Goal: Transaction & Acquisition: Purchase product/service

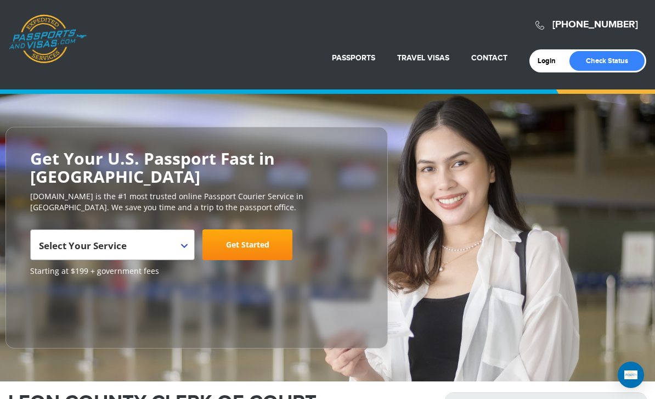
click at [186, 244] on b at bounding box center [184, 246] width 7 height 4
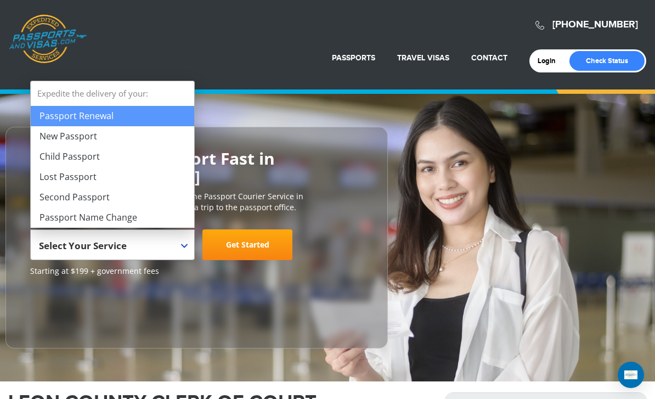
select select "**********"
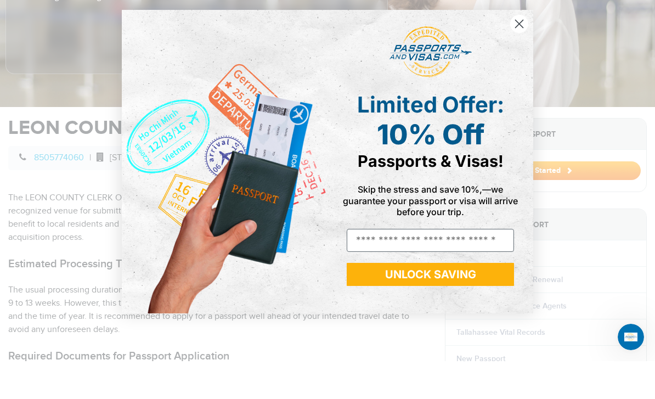
scroll to position [237, 0]
click at [517, 53] on circle "Close dialog" at bounding box center [519, 62] width 18 height 18
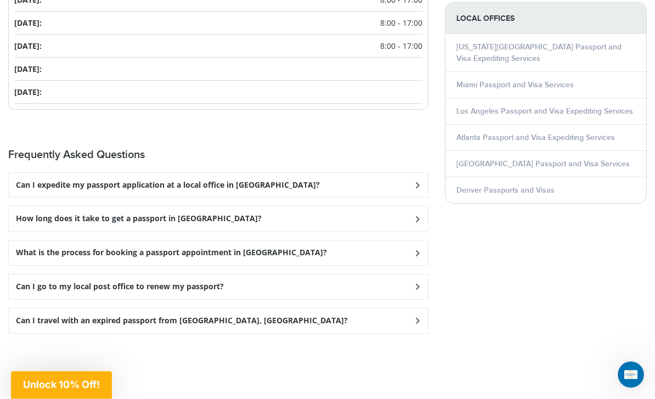
scroll to position [1476, 0]
click at [239, 197] on div "How long does it take to get a passport in [GEOGRAPHIC_DATA]?" at bounding box center [218, 184] width 419 height 25
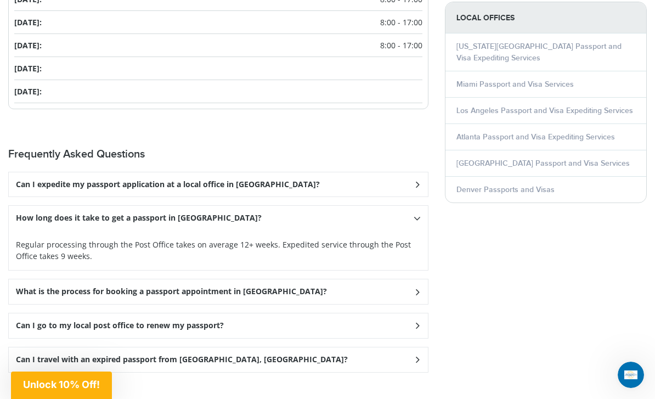
click at [416, 197] on div "What is the process for booking a passport appointment in [GEOGRAPHIC_DATA]?" at bounding box center [218, 184] width 419 height 25
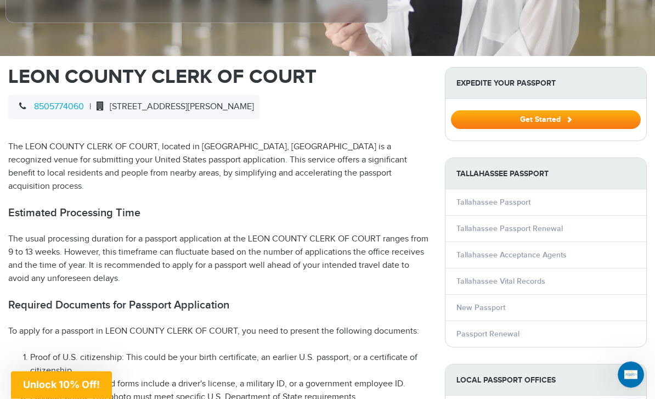
scroll to position [387, 0]
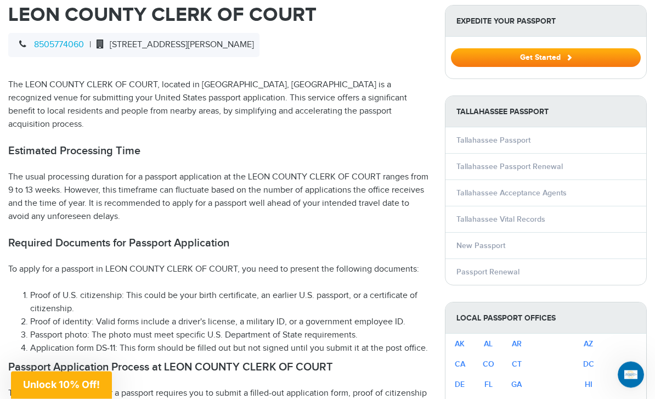
click at [228, 342] on li "Application form DS-11: This form should be filled out but not signed until you…" at bounding box center [229, 348] width 398 height 13
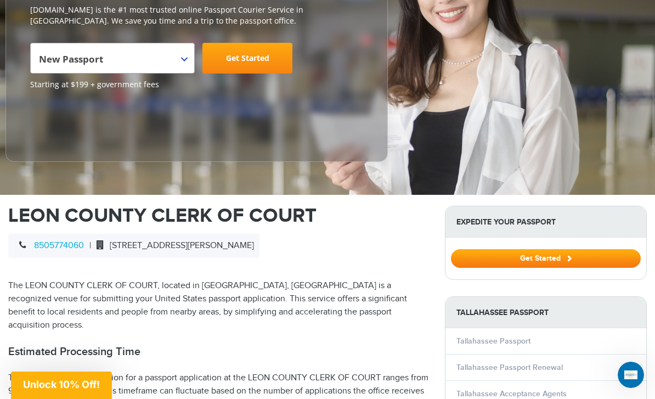
scroll to position [194, 0]
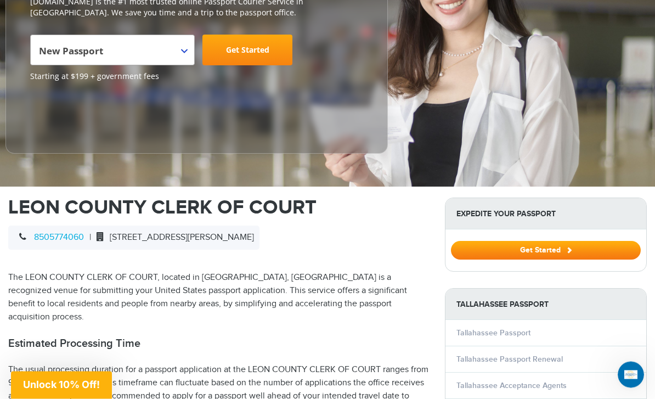
click at [552, 250] on button "Get Started" at bounding box center [546, 250] width 190 height 19
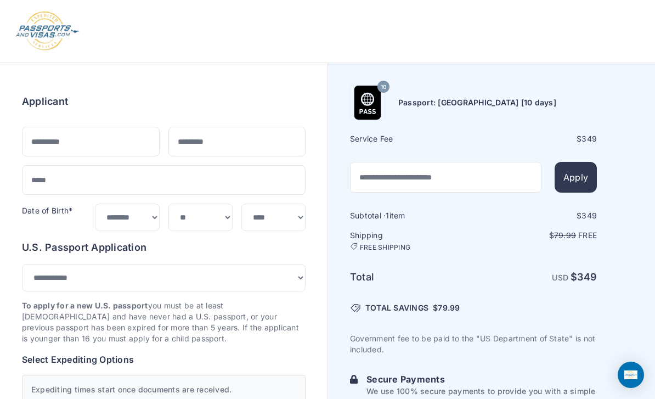
select select "***"
